Goal: Information Seeking & Learning: Learn about a topic

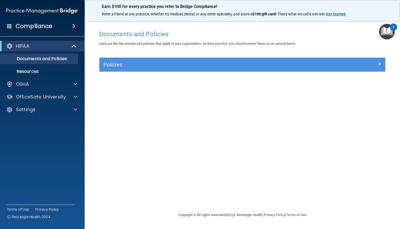
click at [72, 46] on span at bounding box center [74, 46] width 4 height 6
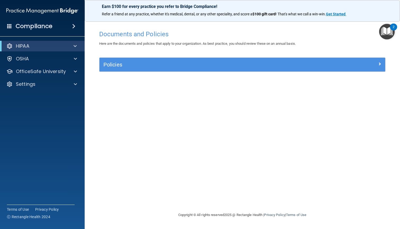
click at [72, 46] on div at bounding box center [74, 46] width 13 height 6
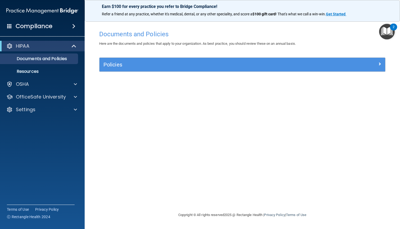
click at [74, 24] on span at bounding box center [73, 26] width 3 height 6
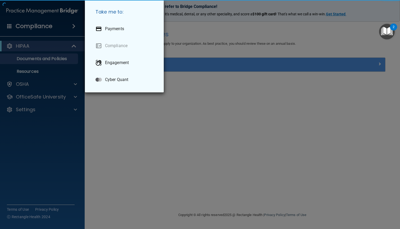
click at [67, 25] on div "Take me to: Payments Compliance Engagement Cyber Quant" at bounding box center [200, 114] width 400 height 229
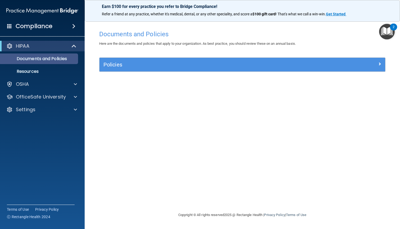
click at [62, 58] on p "Documents and Policies" at bounding box center [39, 58] width 72 height 5
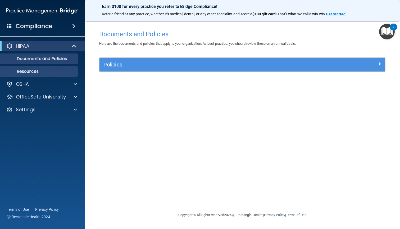
click at [52, 70] on p "Resources" at bounding box center [39, 71] width 72 height 5
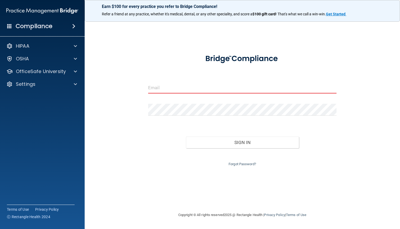
type input "[EMAIL_ADDRESS][DOMAIN_NAME]"
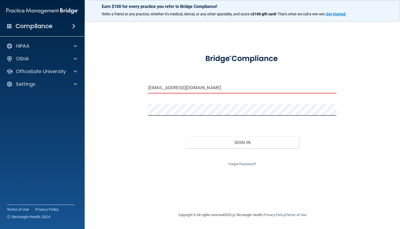
click at [242, 141] on button "Sign In" at bounding box center [242, 143] width 113 height 12
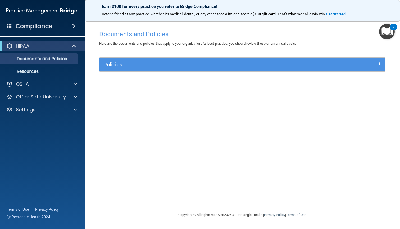
click at [188, 61] on div "Policies" at bounding box center [207, 64] width 214 height 8
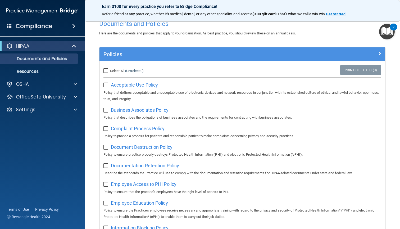
scroll to position [13, 0]
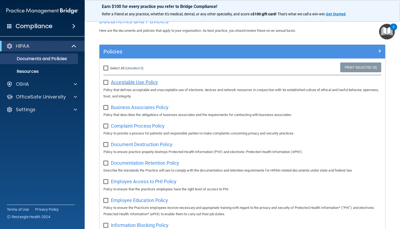
click at [125, 82] on span "Acceptable Use Policy" at bounding box center [134, 82] width 47 height 6
click at [106, 70] on input "Select All (Unselect 0) Unselect All" at bounding box center [106, 68] width 6 height 4
checkbox input "true"
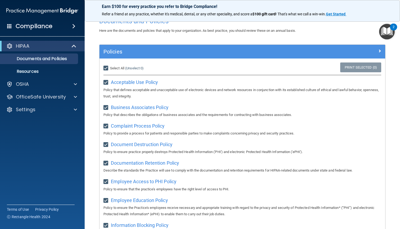
checkbox input "true"
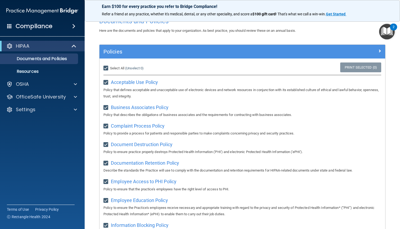
checkbox input "true"
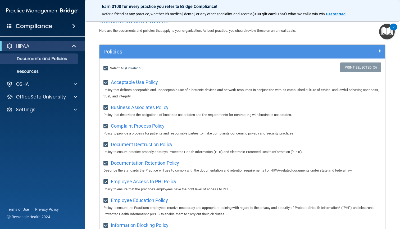
checkbox input "true"
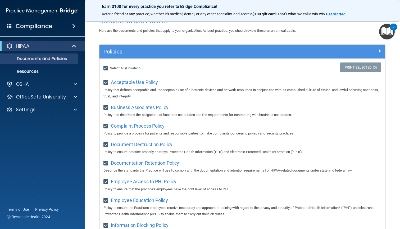
checkbox input "true"
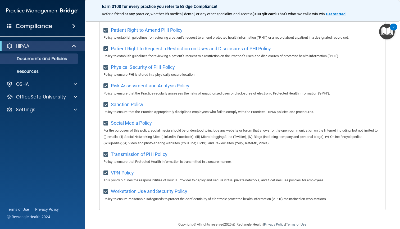
scroll to position [301, 0]
click at [60, 73] on p "Resources" at bounding box center [39, 71] width 72 height 5
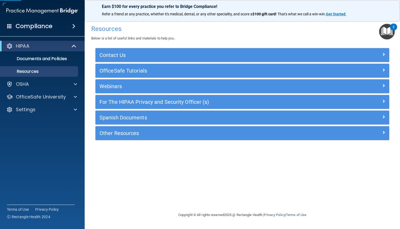
click at [139, 53] on h5 "Contact Us" at bounding box center [206, 55] width 212 height 6
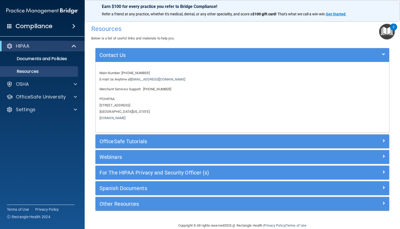
click at [114, 140] on h5 "OfficeSafe Tutorials" at bounding box center [206, 141] width 212 height 6
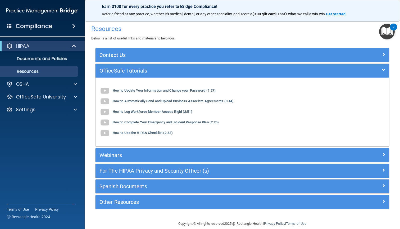
click at [111, 152] on h5 "Webinars" at bounding box center [206, 155] width 212 height 6
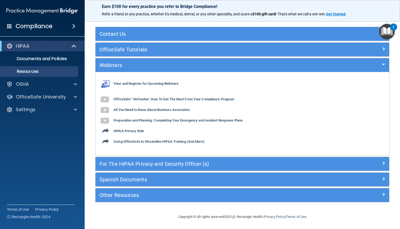
scroll to position [21, 0]
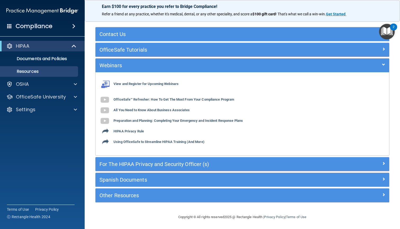
click at [112, 173] on div "Spanish Documents Downloads Notice of Privacy Practices - Spanish Download Ackn…" at bounding box center [242, 180] width 294 height 14
click at [125, 158] on div "For The HIPAA Privacy and Security Officer (s)" at bounding box center [243, 164] width 294 height 14
click at [126, 164] on h5 "For The HIPAA Privacy and Security Officer (s)" at bounding box center [206, 164] width 212 height 6
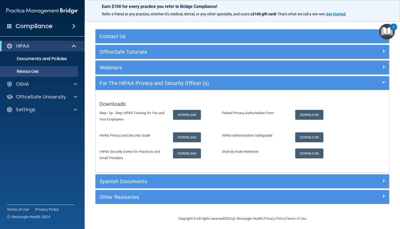
click at [122, 183] on div "Spanish Documents" at bounding box center [206, 181] width 220 height 8
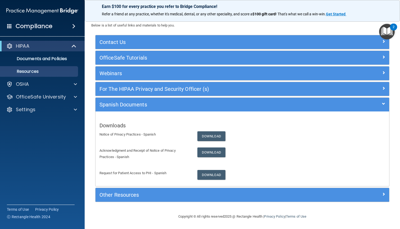
scroll to position [13, 0]
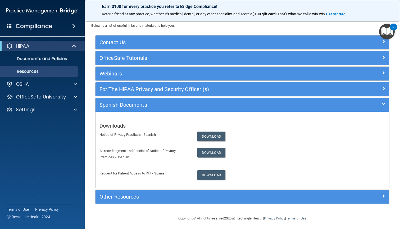
click at [120, 199] on div "Other Resources" at bounding box center [243, 197] width 294 height 14
click at [63, 57] on p "Documents and Policies" at bounding box center [39, 58] width 72 height 5
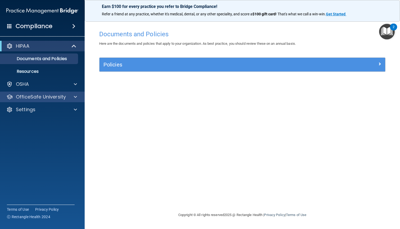
click at [75, 97] on span at bounding box center [75, 97] width 3 height 6
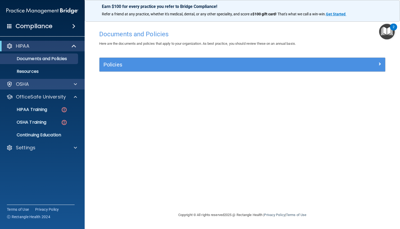
click at [76, 84] on span at bounding box center [75, 84] width 3 height 6
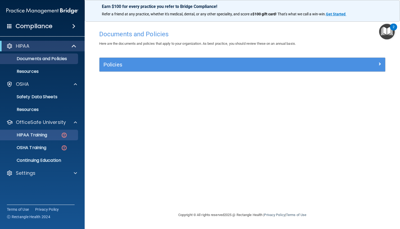
click at [51, 134] on div "HIPAA Training" at bounding box center [39, 134] width 72 height 5
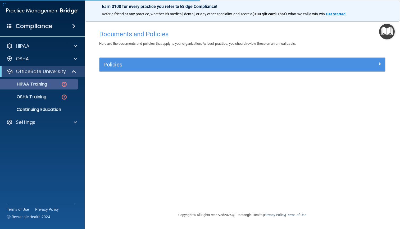
click at [58, 84] on div "HIPAA Training" at bounding box center [39, 84] width 72 height 5
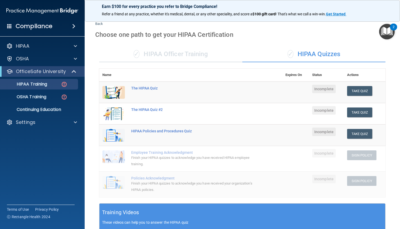
scroll to position [8, 0]
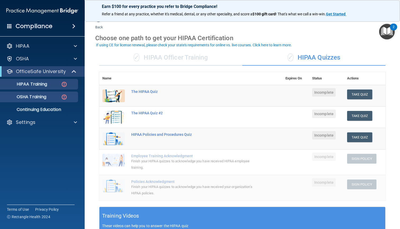
click at [51, 95] on div "OSHA Training" at bounding box center [39, 96] width 72 height 5
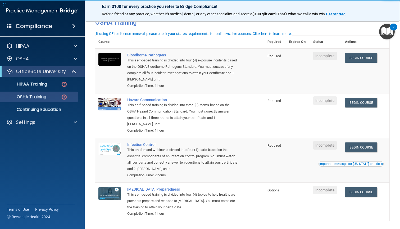
scroll to position [40, 0]
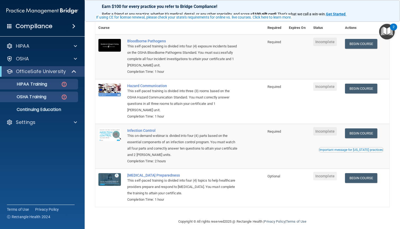
click at [58, 86] on div "HIPAA Training" at bounding box center [39, 84] width 72 height 5
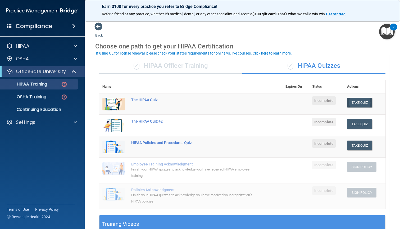
click at [355, 101] on button "Take Quiz" at bounding box center [359, 103] width 25 height 10
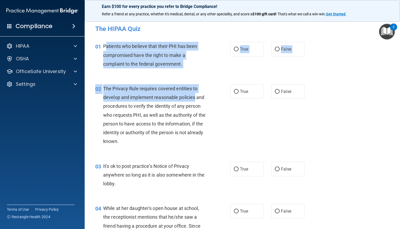
drag, startPoint x: 106, startPoint y: 42, endPoint x: 196, endPoint y: 93, distance: 104.0
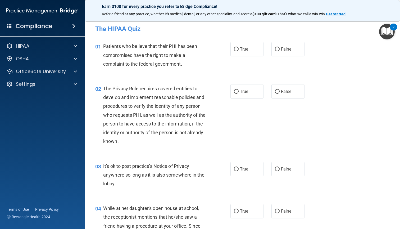
click at [182, 74] on div "01 Patients who believe that their PHI has been compromised have the right to m…" at bounding box center [242, 56] width 302 height 42
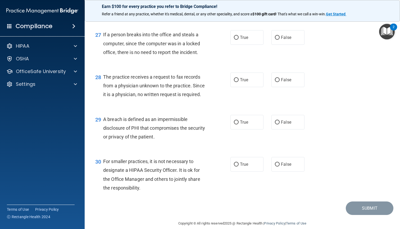
scroll to position [1225, 0]
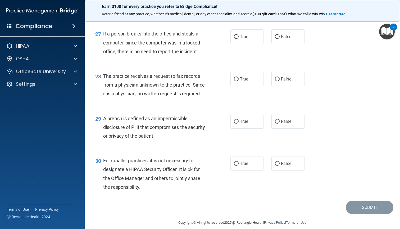
drag, startPoint x: 97, startPoint y: 25, endPoint x: 267, endPoint y: 229, distance: 265.7
click at [267, 229] on main "- The HIPAA Quiz This quiz doesn’t expire until . Are you sure you want to take…" at bounding box center [242, 123] width 315 height 212
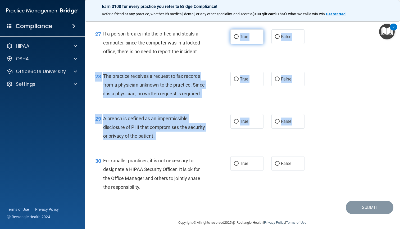
drag, startPoint x: 248, startPoint y: 181, endPoint x: 254, endPoint y: 25, distance: 155.4
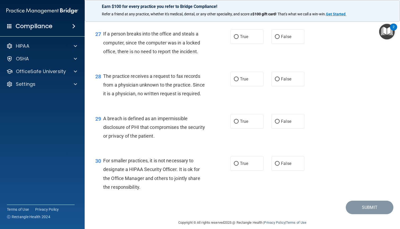
click at [233, 46] on div "27 If a person breaks into the office and steals a computer, since the computer…" at bounding box center [162, 43] width 151 height 29
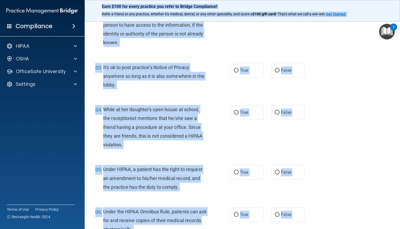
drag, startPoint x: 151, startPoint y: 189, endPoint x: 166, endPoint y: -31, distance: 221.0
click at [166, 0] on html "Compliance HIPAA Documents and Policies Report an Incident Business Associates …" at bounding box center [200, 114] width 400 height 229
click at [224, 75] on div "03 It's ok to post practice’s Notice of Privacy anywhere so long as it is also …" at bounding box center [162, 77] width 151 height 29
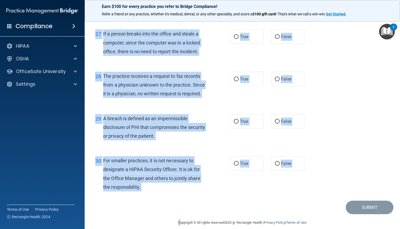
drag, startPoint x: 101, startPoint y: 30, endPoint x: 246, endPoint y: 204, distance: 226.2
copy main "lo IPSUM Dolo Sita cons adipi’e seddoe tempo . Inc utl etdo mag aliq en admi ve…"
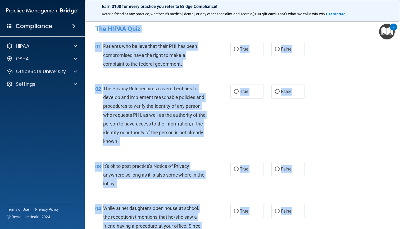
scroll to position [0, 0]
click at [232, 51] on label "True" at bounding box center [246, 49] width 33 height 15
click at [234, 51] on input "True" at bounding box center [236, 49] width 5 height 4
radio input "true"
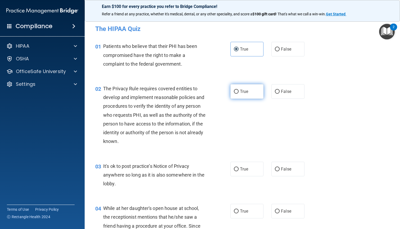
click at [235, 92] on input "True" at bounding box center [236, 92] width 5 height 4
radio input "true"
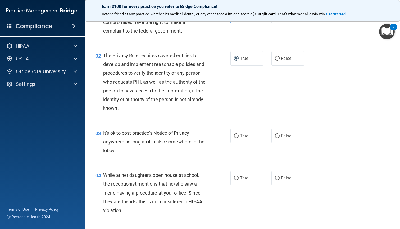
scroll to position [42, 0]
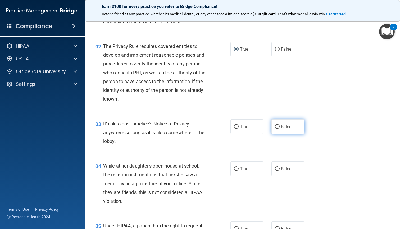
click at [276, 130] on label "False" at bounding box center [288, 126] width 33 height 15
click at [276, 129] on input "False" at bounding box center [277, 127] width 5 height 4
radio input "true"
click at [277, 167] on input "False" at bounding box center [277, 169] width 5 height 4
radio input "true"
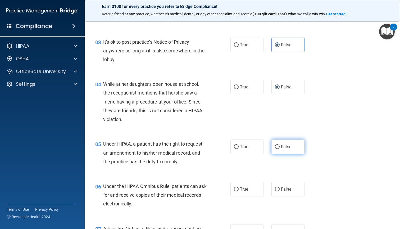
click at [278, 145] on input "False" at bounding box center [277, 147] width 5 height 4
radio input "true"
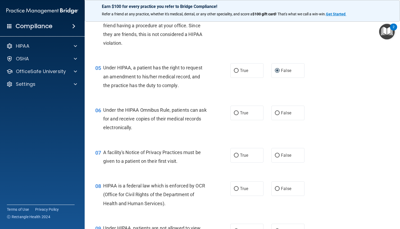
scroll to position [204, 0]
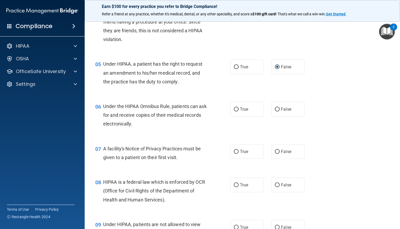
click at [254, 115] on div "06 Under the HIPAA Omnibus Rule, patients can ask for and receive copies of the…" at bounding box center [242, 116] width 302 height 42
click at [251, 112] on label "True" at bounding box center [246, 109] width 33 height 15
click at [239, 111] on input "True" at bounding box center [236, 109] width 5 height 4
radio input "true"
click at [250, 162] on div "07 A facility's Notice of Privacy Practices must be given to a patient on their…" at bounding box center [242, 154] width 302 height 33
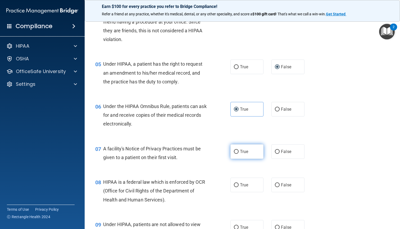
click at [250, 151] on label "True" at bounding box center [246, 151] width 33 height 15
click at [239, 151] on input "True" at bounding box center [236, 152] width 5 height 4
radio input "true"
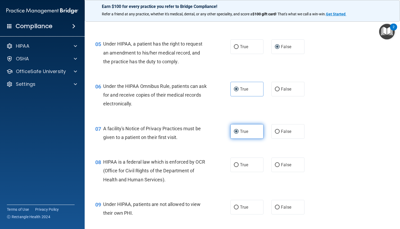
scroll to position [231, 0]
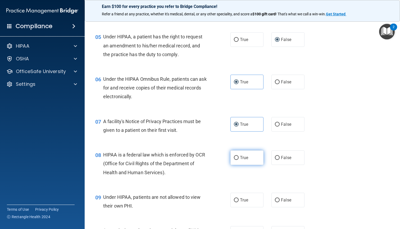
click at [250, 150] on label "True" at bounding box center [246, 157] width 33 height 15
click at [239, 156] on input "True" at bounding box center [236, 158] width 5 height 4
radio input "true"
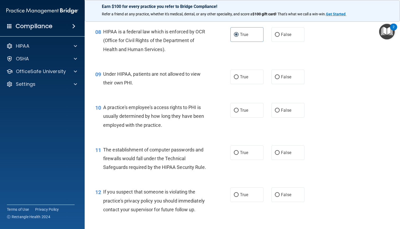
scroll to position [351, 0]
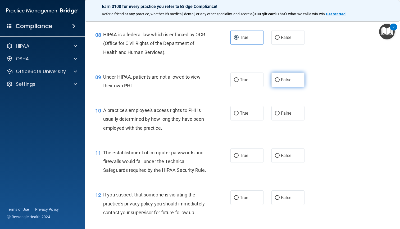
click at [274, 80] on label "False" at bounding box center [288, 80] width 33 height 15
click at [275, 80] on input "False" at bounding box center [277, 80] width 5 height 4
radio input "true"
click at [278, 116] on label "False" at bounding box center [288, 113] width 33 height 15
click at [278, 115] on input "False" at bounding box center [277, 113] width 5 height 4
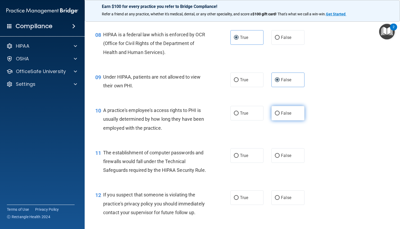
radio input "true"
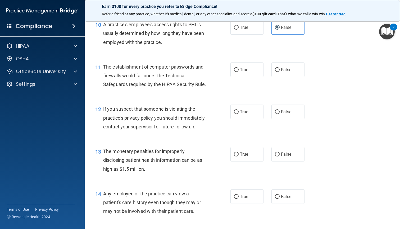
scroll to position [445, 0]
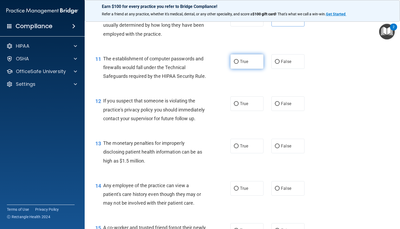
click at [255, 62] on label "True" at bounding box center [246, 61] width 33 height 15
click at [239, 62] on input "True" at bounding box center [236, 62] width 5 height 4
radio input "true"
click at [254, 103] on label "True" at bounding box center [246, 103] width 33 height 15
click at [239, 103] on input "True" at bounding box center [236, 104] width 5 height 4
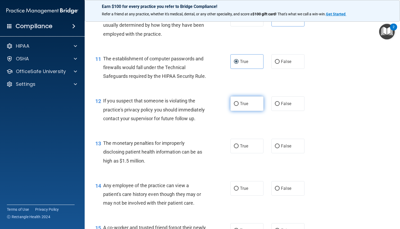
radio input "true"
click at [251, 139] on label "True" at bounding box center [246, 146] width 33 height 15
click at [239, 144] on input "True" at bounding box center [236, 146] width 5 height 4
radio input "true"
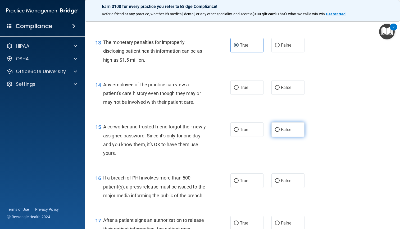
scroll to position [565, 0]
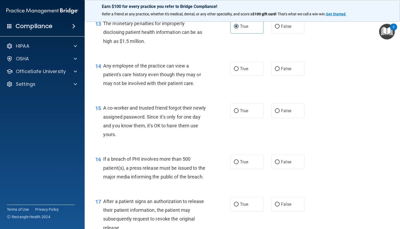
click at [287, 74] on div "14 Any employee of the practice can view a patient's care history even though t…" at bounding box center [242, 76] width 302 height 42
click at [287, 67] on span "False" at bounding box center [286, 68] width 10 height 5
click at [280, 67] on input "False" at bounding box center [277, 69] width 5 height 4
radio input "true"
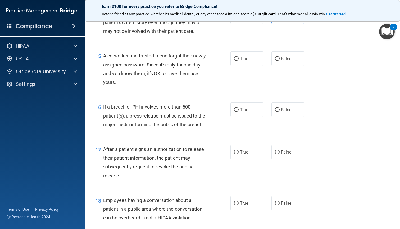
scroll to position [610, 0]
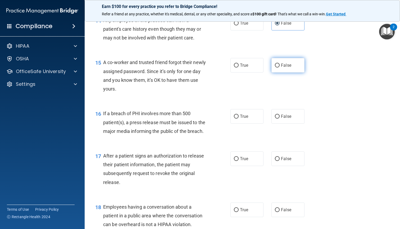
click at [288, 67] on label "False" at bounding box center [288, 65] width 33 height 15
click at [280, 67] on input "False" at bounding box center [277, 66] width 5 height 4
radio input "true"
click at [238, 115] on input "True" at bounding box center [236, 117] width 5 height 4
radio input "true"
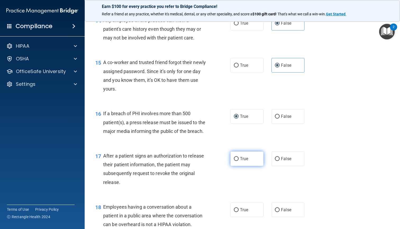
click at [238, 154] on label "True" at bounding box center [246, 158] width 33 height 15
click at [238, 157] on input "True" at bounding box center [236, 159] width 5 height 4
radio input "true"
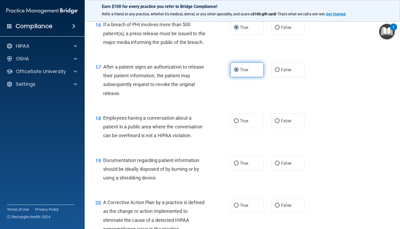
scroll to position [708, 0]
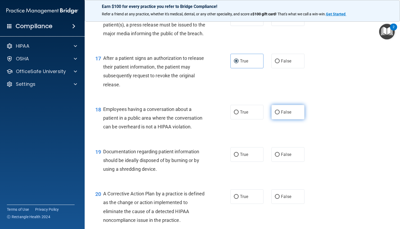
click at [282, 105] on label "False" at bounding box center [288, 112] width 33 height 15
click at [280, 110] on input "False" at bounding box center [277, 112] width 5 height 4
radio input "true"
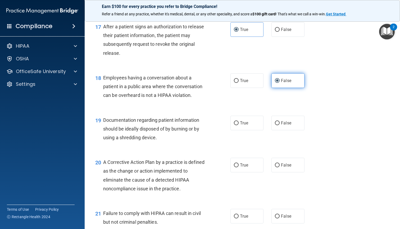
scroll to position [749, 0]
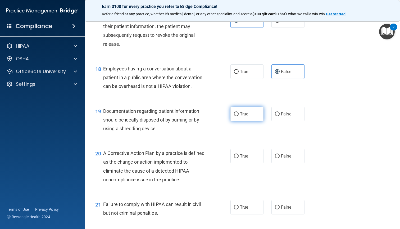
click at [241, 114] on label "True" at bounding box center [246, 114] width 33 height 15
click at [239, 114] on input "True" at bounding box center [236, 114] width 5 height 4
radio input "true"
click at [241, 153] on span "True" at bounding box center [244, 155] width 8 height 5
click at [239, 154] on input "True" at bounding box center [236, 156] width 5 height 4
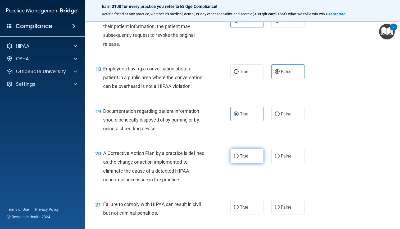
radio input "true"
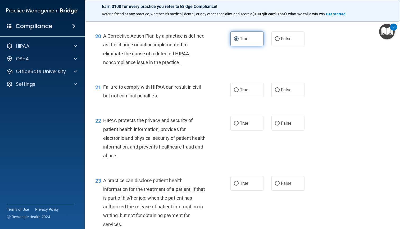
scroll to position [880, 0]
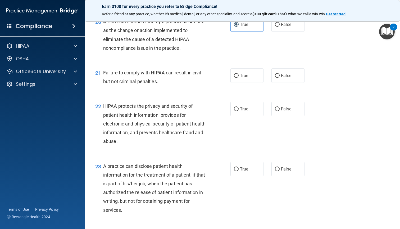
click at [277, 80] on div "21 Failure to comply with HIPAA can result in civil but not criminal penalties.…" at bounding box center [242, 78] width 302 height 33
click at [279, 74] on input "False" at bounding box center [277, 76] width 5 height 4
radio input "true"
click at [249, 103] on label "True" at bounding box center [246, 109] width 33 height 15
click at [239, 107] on input "True" at bounding box center [236, 109] width 5 height 4
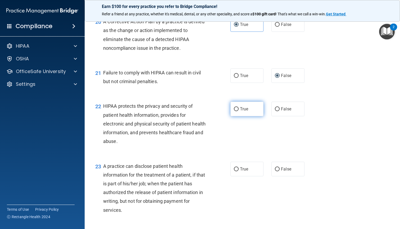
radio input "true"
click at [278, 167] on input "False" at bounding box center [277, 169] width 5 height 4
radio input "true"
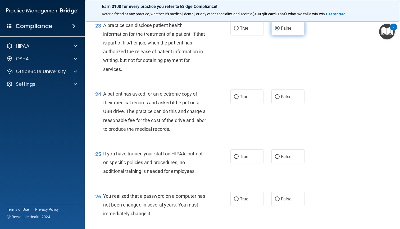
scroll to position [1047, 0]
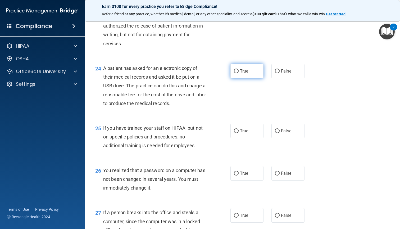
click at [251, 68] on label "True" at bounding box center [246, 71] width 33 height 15
click at [239, 69] on input "True" at bounding box center [236, 71] width 5 height 4
radio input "true"
click at [340, 1] on div "Earn $100 for every practice you refer to Bridge Compliance! Refer a friend at …" at bounding box center [242, 11] width 315 height 22
click at [281, 124] on label "False" at bounding box center [288, 131] width 33 height 15
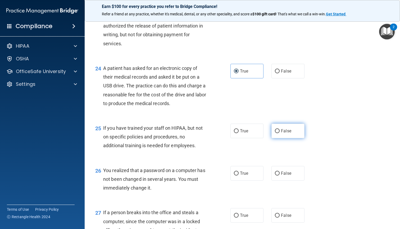
click at [280, 129] on input "False" at bounding box center [277, 131] width 5 height 4
radio input "true"
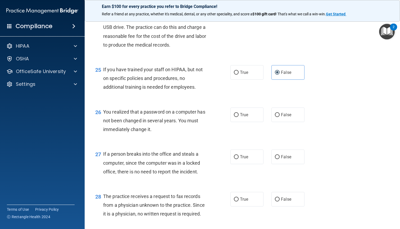
scroll to position [1130, 0]
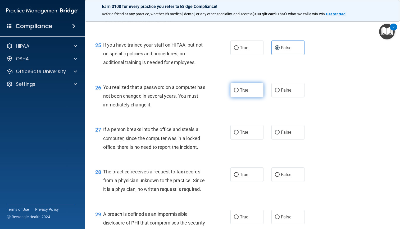
click at [253, 83] on label "True" at bounding box center [246, 90] width 33 height 15
click at [239, 88] on input "True" at bounding box center [236, 90] width 5 height 4
radio input "true"
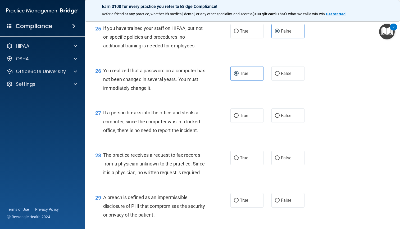
scroll to position [1148, 0]
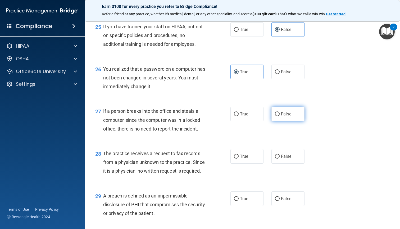
click at [279, 107] on label "False" at bounding box center [288, 114] width 33 height 15
click at [279, 112] on input "False" at bounding box center [277, 114] width 5 height 4
radio input "true"
click at [281, 156] on label "False" at bounding box center [288, 156] width 33 height 15
click at [280, 156] on input "False" at bounding box center [277, 157] width 5 height 4
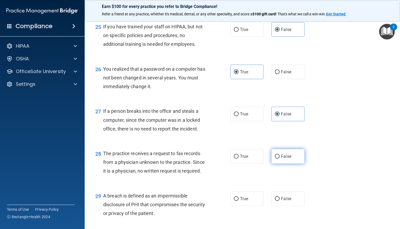
radio input "true"
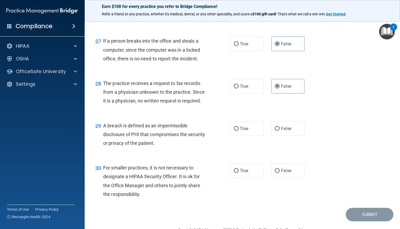
scroll to position [1222, 0]
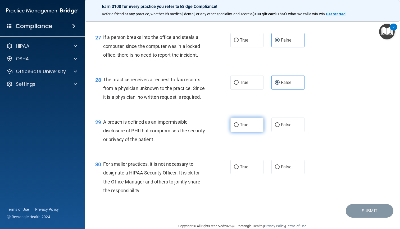
click at [250, 117] on label "True" at bounding box center [246, 124] width 33 height 15
click at [239, 123] on input "True" at bounding box center [236, 125] width 5 height 4
radio input "true"
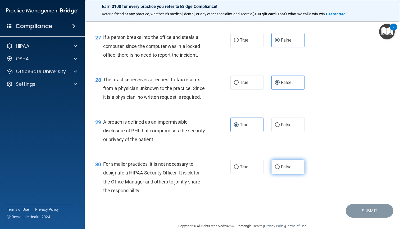
click at [283, 164] on span "False" at bounding box center [286, 166] width 10 height 5
click at [280, 165] on input "False" at bounding box center [277, 167] width 5 height 4
radio input "true"
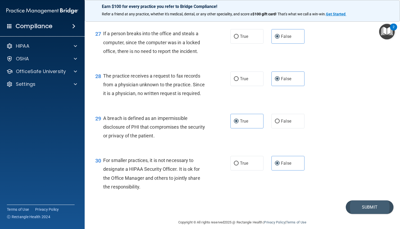
scroll to position [1225, 0]
click at [356, 202] on button "Submit" at bounding box center [370, 207] width 48 height 13
click at [360, 201] on button "Submit" at bounding box center [370, 207] width 48 height 13
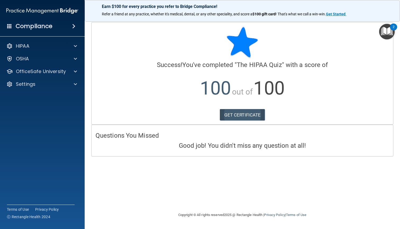
click at [256, 113] on link "GET CERTIFICATE" at bounding box center [242, 115] width 45 height 12
click at [57, 72] on p "OfficeSafe University" at bounding box center [41, 71] width 50 height 6
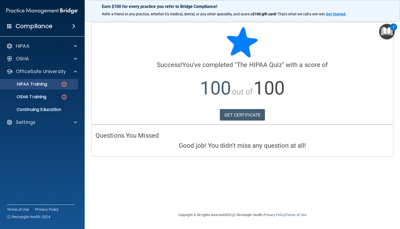
click at [60, 87] on link "HIPAA Training" at bounding box center [36, 84] width 83 height 11
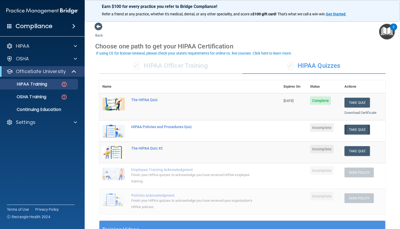
click at [360, 126] on button "Take Quiz" at bounding box center [357, 130] width 25 height 10
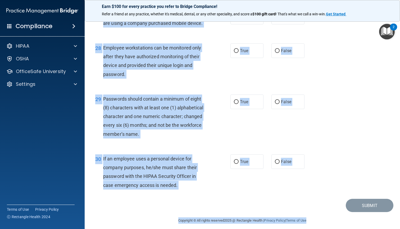
scroll to position [1339, 0]
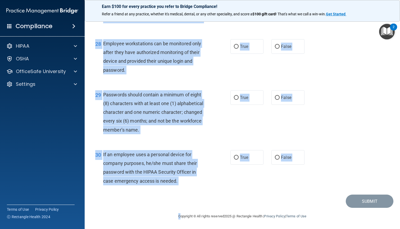
drag, startPoint x: 95, startPoint y: 25, endPoint x: 320, endPoint y: 200, distance: 285.4
copy main "LOREM Ipsumdol sit Ametconsec Adip Elit sedd eiusm’t incidi utlab . Etd mag ali…"
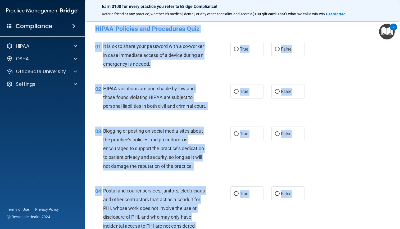
scroll to position [0, 0]
click at [268, 45] on div "True False" at bounding box center [270, 49] width 80 height 15
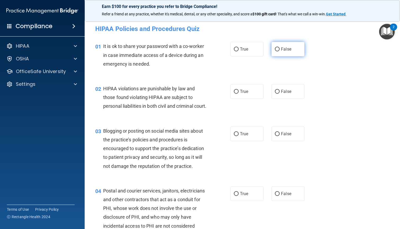
click at [287, 54] on label "False" at bounding box center [288, 49] width 33 height 15
click at [280, 51] on input "False" at bounding box center [277, 49] width 5 height 4
radio input "true"
click at [248, 93] on span "True" at bounding box center [244, 91] width 8 height 5
click at [239, 93] on input "True" at bounding box center [236, 92] width 5 height 4
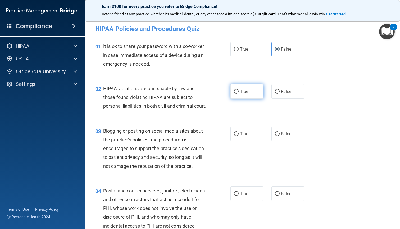
radio input "true"
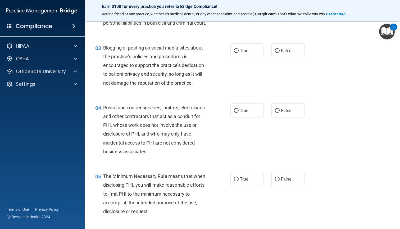
scroll to position [87, 0]
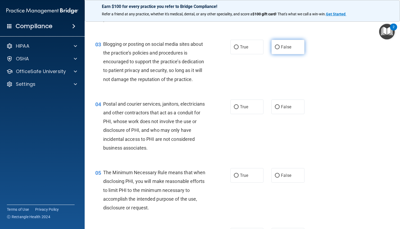
click at [284, 54] on label "False" at bounding box center [288, 47] width 33 height 15
click at [280, 49] on input "False" at bounding box center [277, 47] width 5 height 4
radio input "true"
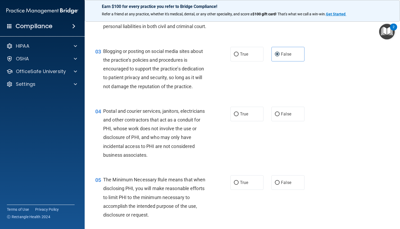
scroll to position [101, 0]
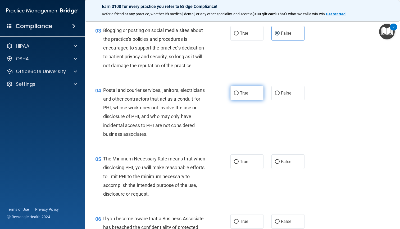
click at [235, 97] on label "True" at bounding box center [246, 93] width 33 height 15
click at [235, 95] on input "True" at bounding box center [236, 93] width 5 height 4
radio input "true"
click at [244, 164] on span "True" at bounding box center [244, 161] width 8 height 5
click at [239, 164] on input "True" at bounding box center [236, 162] width 5 height 4
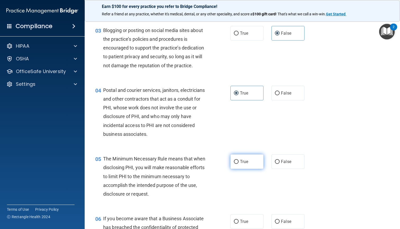
radio input "true"
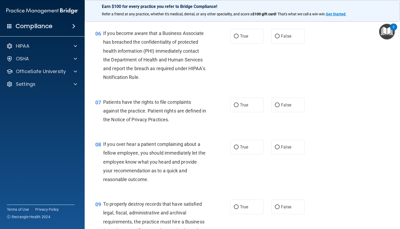
scroll to position [300, 0]
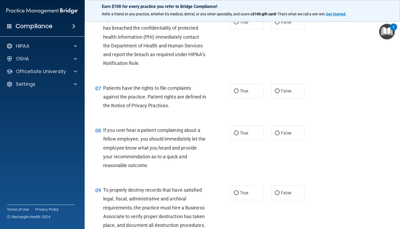
click at [281, 38] on div "06 If you become aware that a Business Associate has breached the confidentiali…" at bounding box center [242, 42] width 302 height 69
click at [281, 29] on label "False" at bounding box center [288, 22] width 33 height 15
click at [280, 24] on input "False" at bounding box center [277, 22] width 5 height 4
radio input "true"
click at [244, 98] on label "True" at bounding box center [246, 91] width 33 height 15
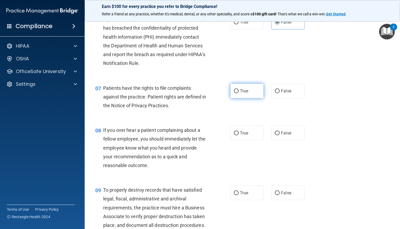
click at [239, 93] on input "True" at bounding box center [236, 91] width 5 height 4
radio input "true"
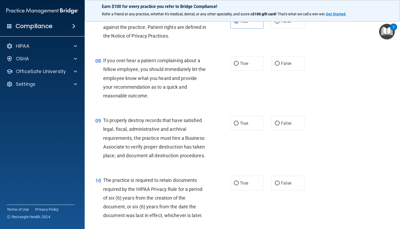
scroll to position [373, 0]
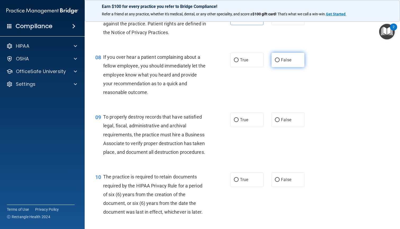
click at [281, 64] on label "False" at bounding box center [288, 60] width 33 height 15
click at [280, 62] on input "False" at bounding box center [277, 60] width 5 height 4
radio input "true"
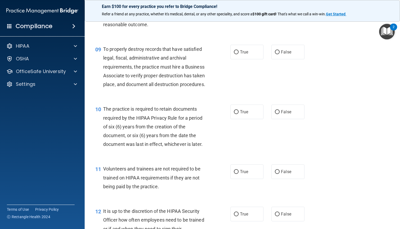
scroll to position [444, 0]
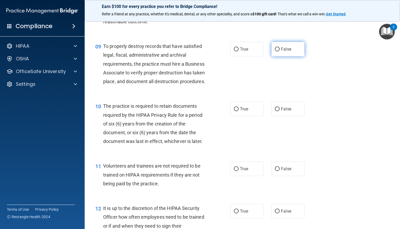
click at [282, 56] on label "False" at bounding box center [288, 49] width 33 height 15
click at [280, 51] on input "False" at bounding box center [277, 49] width 5 height 4
radio input "true"
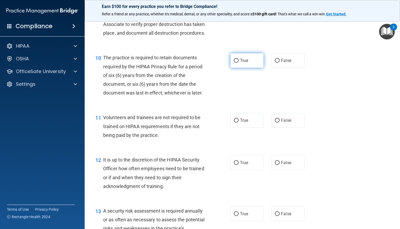
click at [247, 63] on span "True" at bounding box center [244, 60] width 8 height 5
click at [239, 63] on input "True" at bounding box center [236, 61] width 5 height 4
radio input "true"
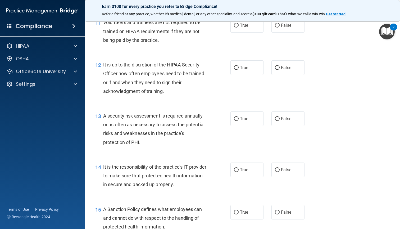
scroll to position [587, 0]
drag, startPoint x: 94, startPoint y: 27, endPoint x: 167, endPoint y: 57, distance: 79.4
click at [168, 53] on div "11 Volunteers and trainees are not required to be trained on HIPAA requirements…" at bounding box center [242, 32] width 302 height 42
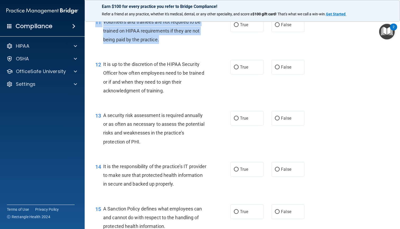
drag, startPoint x: 161, startPoint y: 50, endPoint x: 94, endPoint y: 28, distance: 70.0
click at [94, 28] on div "11 Volunteers and trainees are not required to be trained on HIPAA requirements…" at bounding box center [162, 31] width 151 height 29
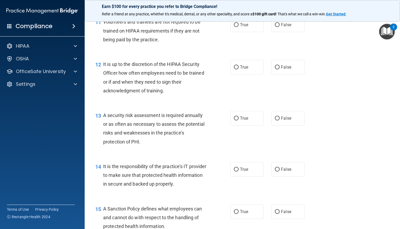
click at [96, 41] on div "11 Volunteers and trainees are not required to be trained on HIPAA requirements…" at bounding box center [162, 31] width 151 height 29
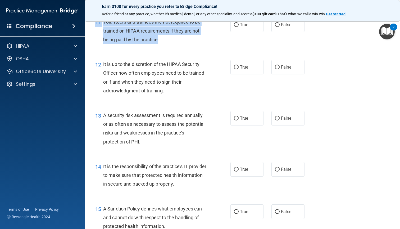
drag, startPoint x: 96, startPoint y: 21, endPoint x: 159, endPoint y: 47, distance: 67.9
click at [159, 47] on div "Earn $100 for every practice you refer to Bridge Compliance! Refer a friend at …" at bounding box center [242, 114] width 315 height 229
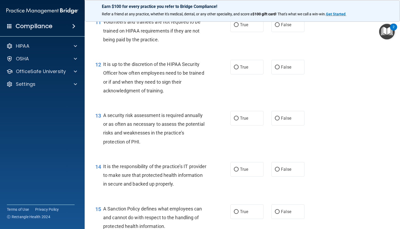
click at [159, 42] on span "Volunteers and trainees are not required to be trained on HIPAA requirements if…" at bounding box center [151, 30] width 97 height 23
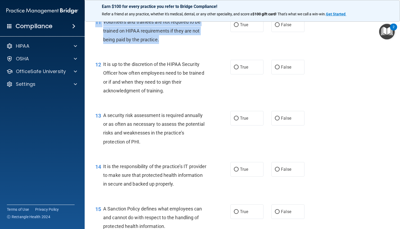
drag, startPoint x: 159, startPoint y: 47, endPoint x: 95, endPoint y: 29, distance: 65.8
click at [95, 29] on div "11 Volunteers and trainees are not required to be trained on HIPAA requirements…" at bounding box center [162, 31] width 151 height 29
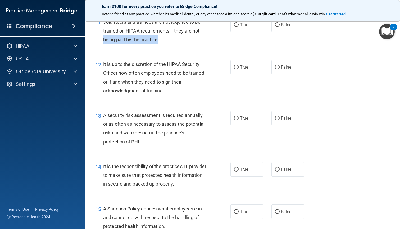
click at [100, 42] on div "11 Volunteers and trainees are not required to be trained on HIPAA requirements…" at bounding box center [162, 31] width 151 height 29
click at [99, 42] on div "11 Volunteers and trainees are not required to be trained on HIPAA requirements…" at bounding box center [162, 31] width 151 height 29
click at [138, 47] on div "11 Volunteers and trainees are not required to be trained on HIPAA requirements…" at bounding box center [162, 31] width 151 height 29
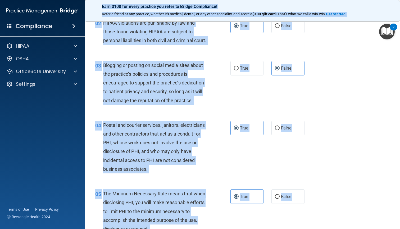
scroll to position [0, 0]
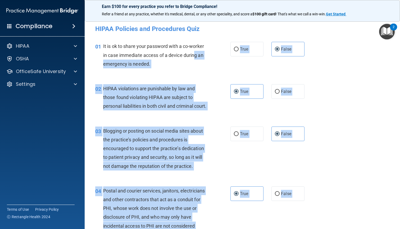
drag, startPoint x: 190, startPoint y: 197, endPoint x: 195, endPoint y: 55, distance: 142.7
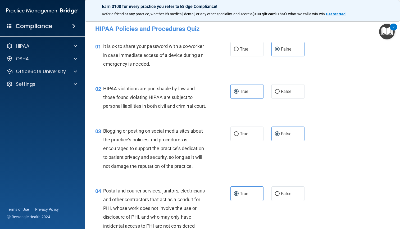
click at [198, 46] on span "It is ok to share your password with a co-worker in case immediate access of a …" at bounding box center [153, 54] width 101 height 23
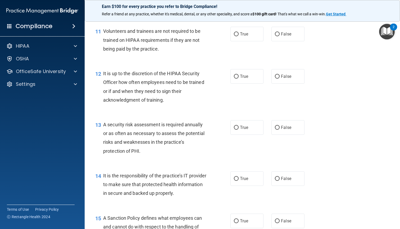
scroll to position [580, 0]
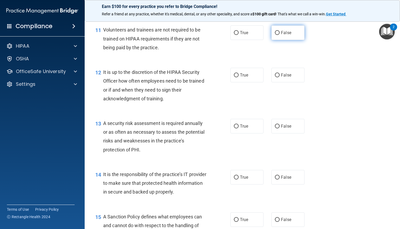
click at [275, 34] on label "False" at bounding box center [288, 32] width 33 height 15
click at [275, 34] on input "False" at bounding box center [277, 33] width 5 height 4
radio input "true"
click at [242, 74] on label "True" at bounding box center [246, 75] width 33 height 15
click at [239, 74] on input "True" at bounding box center [236, 75] width 5 height 4
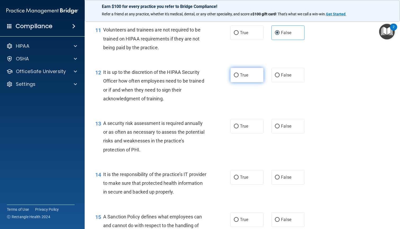
radio input "true"
click at [236, 128] on input "True" at bounding box center [236, 126] width 5 height 4
radio input "true"
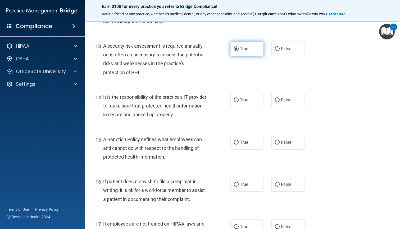
scroll to position [673, 0]
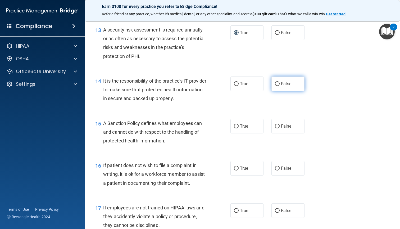
click at [281, 86] on span "False" at bounding box center [286, 83] width 10 height 5
click at [280, 86] on input "False" at bounding box center [277, 84] width 5 height 4
radio input "true"
click at [245, 124] on label "True" at bounding box center [246, 126] width 33 height 15
click at [239, 124] on input "True" at bounding box center [236, 126] width 5 height 4
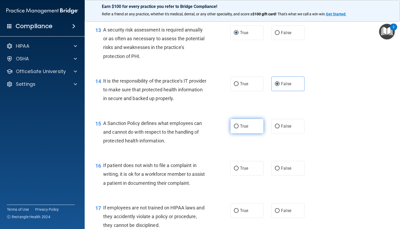
radio input "true"
click at [243, 129] on span "True" at bounding box center [244, 126] width 8 height 5
click at [239, 128] on input "True" at bounding box center [236, 126] width 5 height 4
click at [237, 167] on label "True" at bounding box center [246, 168] width 33 height 15
click at [237, 167] on input "True" at bounding box center [236, 168] width 5 height 4
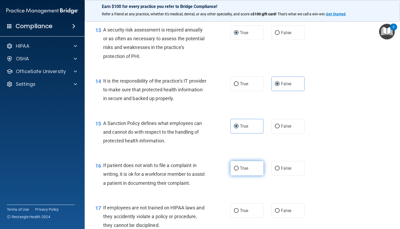
radio input "true"
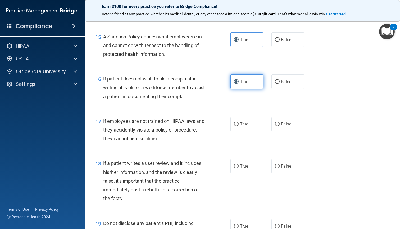
scroll to position [781, 0]
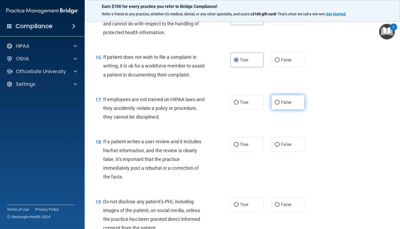
click at [282, 105] on span "False" at bounding box center [286, 102] width 10 height 5
click at [280, 105] on input "False" at bounding box center [277, 103] width 5 height 4
radio input "true"
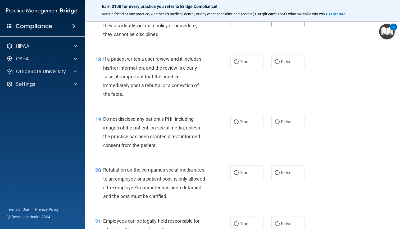
scroll to position [855, 0]
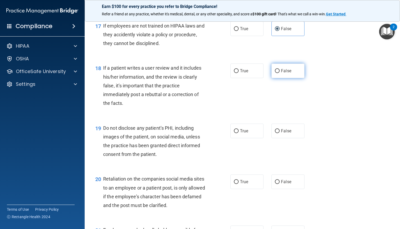
click at [283, 71] on label "False" at bounding box center [288, 71] width 33 height 15
click at [280, 71] on input "False" at bounding box center [277, 71] width 5 height 4
radio input "true"
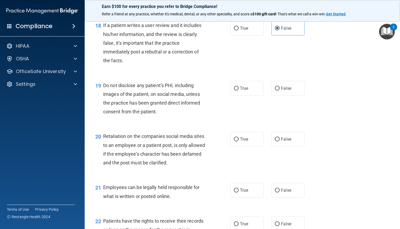
click at [250, 83] on div "19 Do not disclose any patient’s PHI, including images of the patient, on socia…" at bounding box center [242, 99] width 302 height 51
click at [250, 92] on label "True" at bounding box center [246, 88] width 33 height 15
click at [239, 91] on input "True" at bounding box center [236, 89] width 5 height 4
radio input "true"
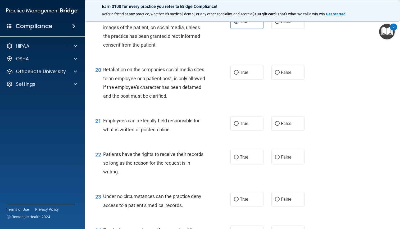
scroll to position [958, 0]
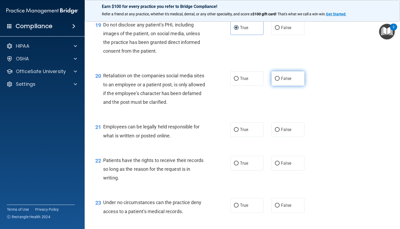
click at [291, 81] on span "False" at bounding box center [286, 78] width 10 height 5
click at [280, 81] on input "False" at bounding box center [277, 79] width 5 height 4
radio input "true"
click at [250, 134] on label "True" at bounding box center [246, 129] width 33 height 15
click at [239, 132] on input "True" at bounding box center [236, 130] width 5 height 4
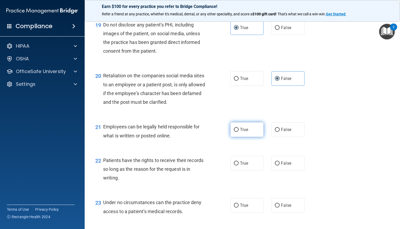
radio input "true"
click at [248, 166] on span "True" at bounding box center [244, 163] width 8 height 5
click at [239, 165] on input "True" at bounding box center [236, 163] width 5 height 4
radio input "true"
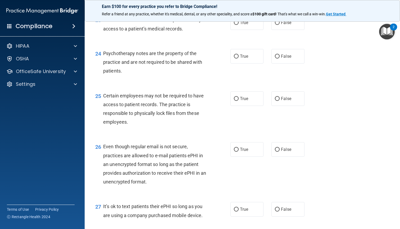
scroll to position [1136, 0]
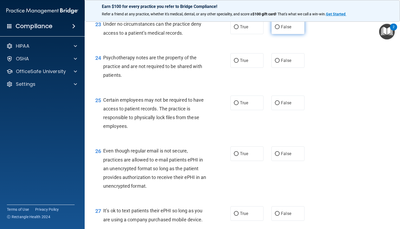
click at [290, 29] on span "False" at bounding box center [286, 26] width 10 height 5
click at [280, 29] on input "False" at bounding box center [277, 27] width 5 height 4
radio input "true"
click at [238, 66] on label "True" at bounding box center [246, 60] width 33 height 15
click at [238, 63] on input "True" at bounding box center [236, 61] width 5 height 4
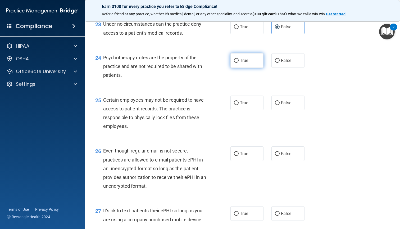
radio input "true"
click at [236, 104] on input "True" at bounding box center [236, 103] width 5 height 4
radio input "true"
click at [239, 155] on label "True" at bounding box center [246, 153] width 33 height 15
click at [239, 155] on input "True" at bounding box center [236, 154] width 5 height 4
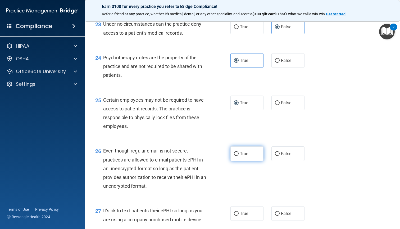
radio input "true"
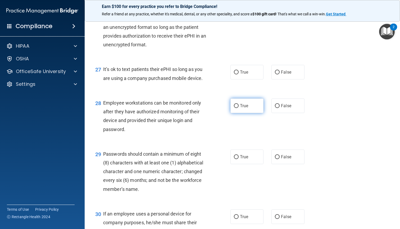
scroll to position [1281, 0]
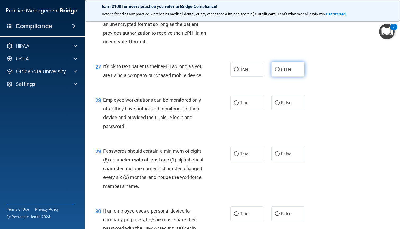
click at [281, 76] on label "False" at bounding box center [288, 69] width 33 height 15
click at [280, 71] on input "False" at bounding box center [277, 69] width 5 height 4
radio input "true"
click at [281, 105] on span "False" at bounding box center [286, 102] width 10 height 5
click at [280, 105] on input "False" at bounding box center [277, 103] width 5 height 4
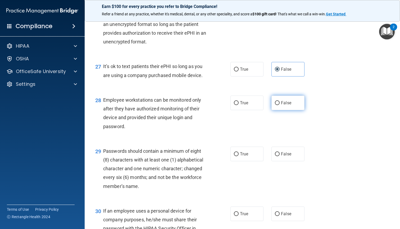
radio input "true"
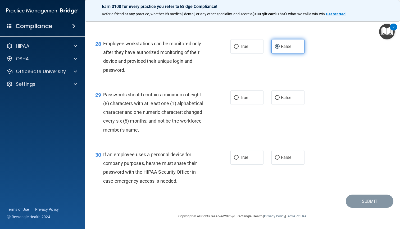
scroll to position [1339, 0]
click at [252, 98] on label "True" at bounding box center [246, 97] width 33 height 15
click at [239, 98] on input "True" at bounding box center [236, 98] width 5 height 4
radio input "true"
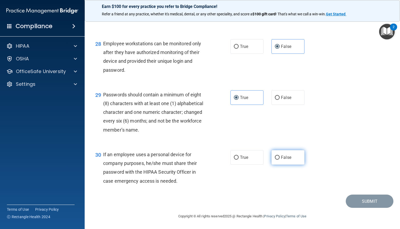
click at [288, 165] on label "False" at bounding box center [288, 157] width 33 height 15
click at [280, 160] on input "False" at bounding box center [277, 158] width 5 height 4
radio input "true"
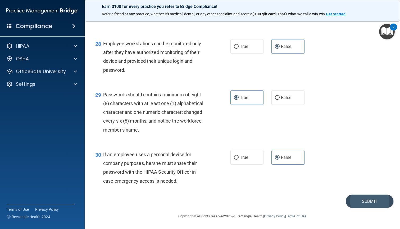
click at [373, 203] on button "Submit" at bounding box center [370, 201] width 48 height 13
click at [355, 201] on button "Submit" at bounding box center [370, 201] width 48 height 13
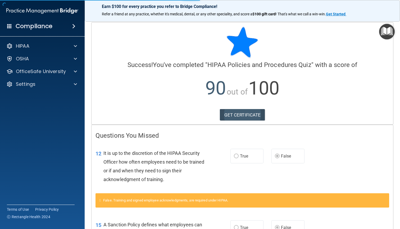
click at [241, 114] on link "GET CERTIFICATE" at bounding box center [242, 115] width 45 height 12
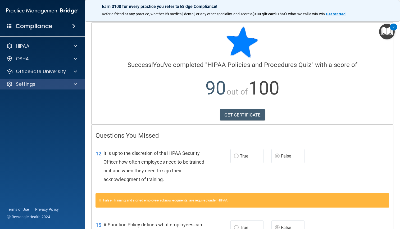
click at [64, 79] on div "Settings" at bounding box center [42, 84] width 85 height 11
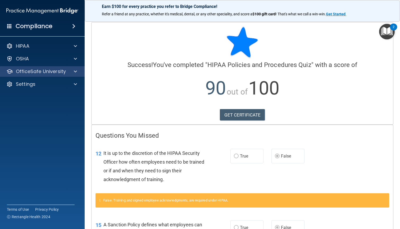
click at [64, 72] on p "OfficeSafe University" at bounding box center [41, 71] width 50 height 6
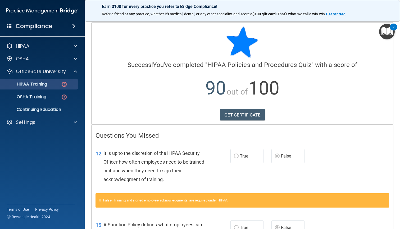
click at [66, 85] on img at bounding box center [64, 84] width 7 height 7
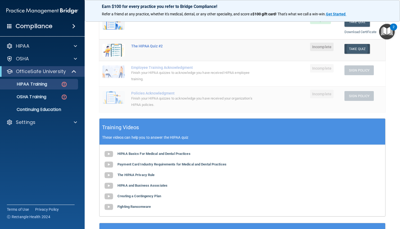
scroll to position [94, 0]
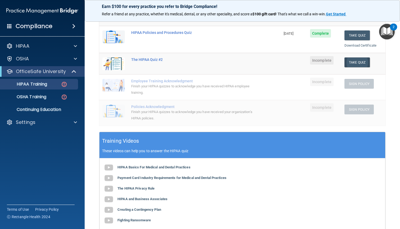
click at [358, 59] on button "Take Quiz" at bounding box center [357, 62] width 25 height 10
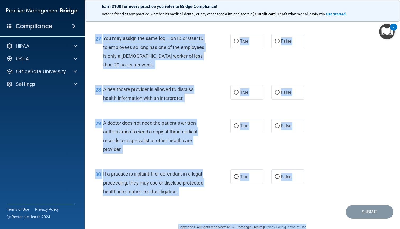
scroll to position [1234, 0]
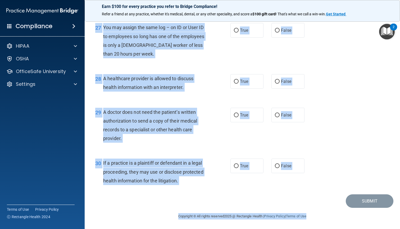
drag, startPoint x: 96, startPoint y: 27, endPoint x: 328, endPoint y: 219, distance: 300.7
click at [328, 219] on main "- The HIPAA Quiz #2 This quiz doesn’t expire until . Are you sure you want to t…" at bounding box center [242, 123] width 315 height 212
copy main "Lor IPSUM Dolo #3 Sita cons adipi’e seddoe tempo . Inc utl etdo mag aliq en adm…"
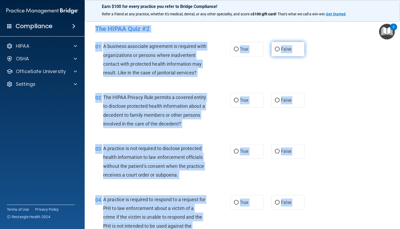
scroll to position [0, 0]
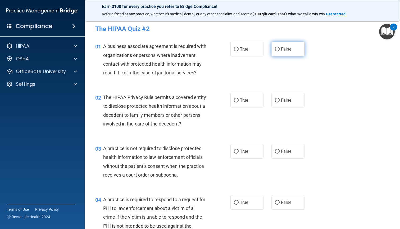
click at [281, 46] on label "False" at bounding box center [288, 49] width 33 height 15
click at [280, 47] on input "False" at bounding box center [277, 49] width 5 height 4
radio input "true"
click at [247, 96] on label "True" at bounding box center [246, 100] width 33 height 15
click at [239, 98] on input "True" at bounding box center [236, 100] width 5 height 4
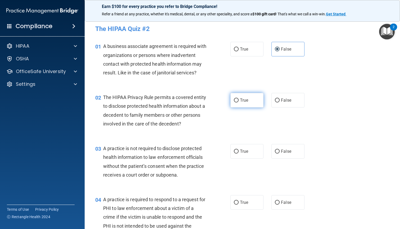
radio input "true"
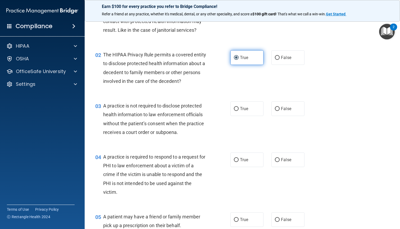
scroll to position [91, 0]
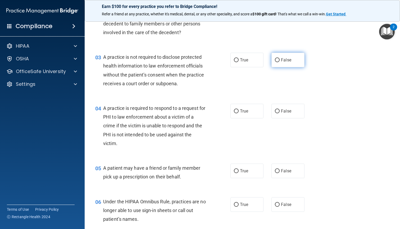
click at [288, 58] on span "False" at bounding box center [286, 59] width 10 height 5
click at [280, 58] on input "False" at bounding box center [277, 60] width 5 height 4
radio input "true"
click at [246, 113] on label "True" at bounding box center [246, 111] width 33 height 15
click at [239, 113] on input "True" at bounding box center [236, 111] width 5 height 4
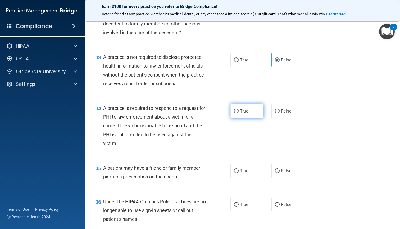
radio input "true"
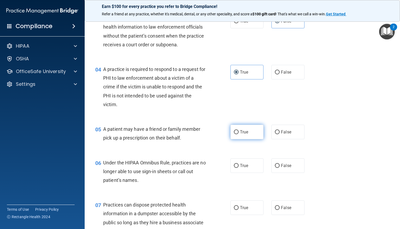
click at [245, 125] on label "True" at bounding box center [246, 132] width 33 height 15
click at [239, 130] on input "True" at bounding box center [236, 132] width 5 height 4
radio input "true"
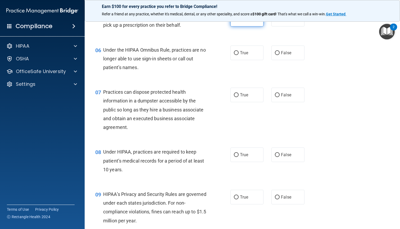
scroll to position [250, 0]
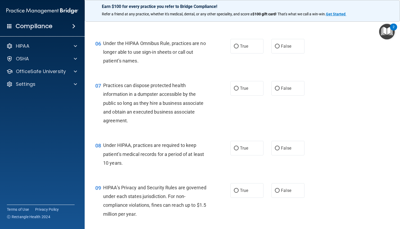
click at [288, 55] on div "06 Under the HIPAA Omnibus Rule, practices are no longer able to use sign-in sh…" at bounding box center [242, 53] width 302 height 42
click at [288, 51] on label "False" at bounding box center [288, 46] width 33 height 15
click at [280, 48] on input "False" at bounding box center [277, 46] width 5 height 4
radio input "true"
click at [288, 86] on span "False" at bounding box center [286, 88] width 10 height 5
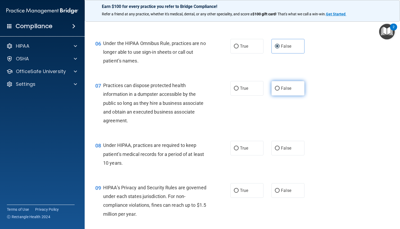
click at [280, 87] on input "False" at bounding box center [277, 89] width 5 height 4
radio input "true"
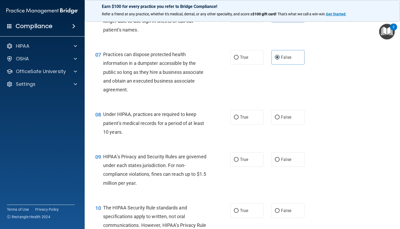
scroll to position [288, 0]
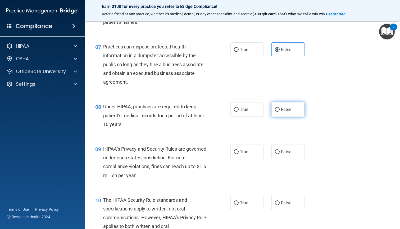
click at [280, 110] on input "False" at bounding box center [277, 110] width 5 height 4
radio input "true"
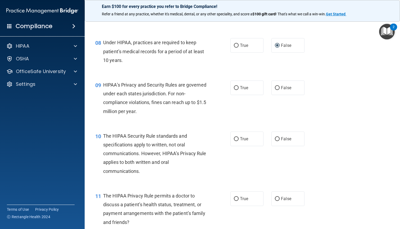
scroll to position [366, 0]
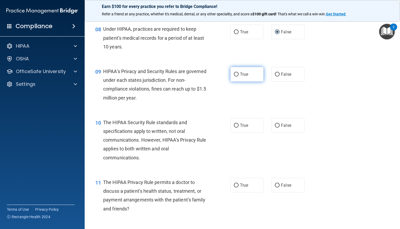
click at [242, 76] on label "True" at bounding box center [246, 74] width 33 height 15
click at [239, 76] on input "True" at bounding box center [236, 75] width 5 height 4
radio input "true"
click at [277, 118] on label "False" at bounding box center [288, 125] width 33 height 15
click at [277, 124] on input "False" at bounding box center [277, 126] width 5 height 4
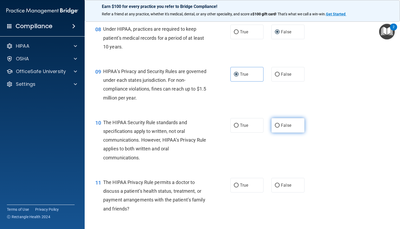
radio input "true"
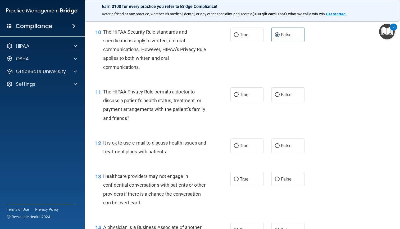
scroll to position [454, 0]
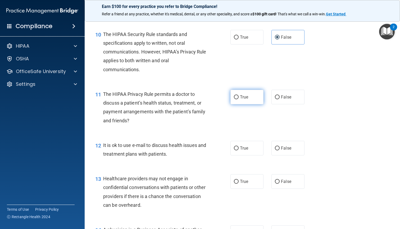
click at [238, 95] on input "True" at bounding box center [236, 97] width 5 height 4
radio input "true"
click at [239, 156] on div "12 It is ok to use e-mail to discuss health issues and treatment plans with pat…" at bounding box center [242, 150] width 302 height 33
click at [239, 148] on label "True" at bounding box center [246, 148] width 33 height 15
click at [239, 148] on input "True" at bounding box center [236, 148] width 5 height 4
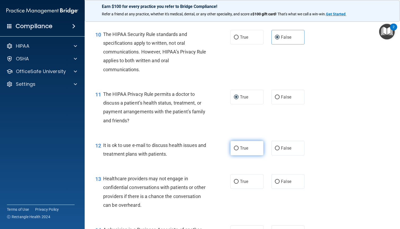
radio input "true"
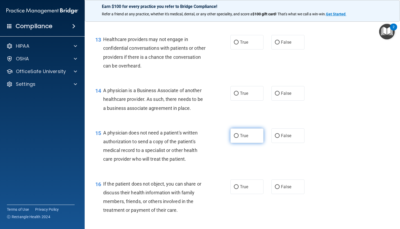
scroll to position [598, 0]
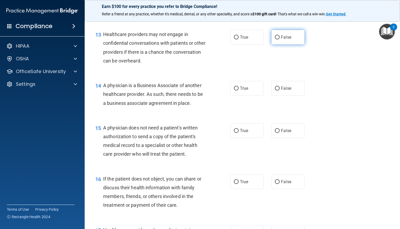
click at [285, 38] on label "False" at bounding box center [288, 37] width 33 height 15
click at [280, 38] on input "False" at bounding box center [277, 37] width 5 height 4
radio input "true"
click at [290, 97] on div "14 A physician is a Business Associate of another healthcare provider. As such,…" at bounding box center [242, 95] width 302 height 42
click at [290, 87] on span "False" at bounding box center [286, 88] width 10 height 5
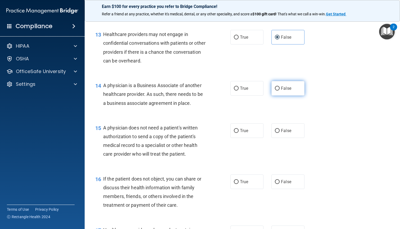
click at [280, 87] on input "False" at bounding box center [277, 89] width 5 height 4
radio input "true"
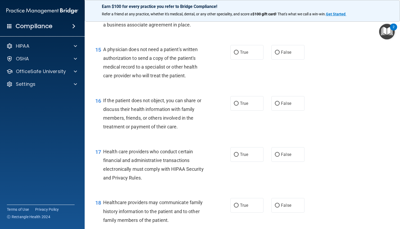
scroll to position [681, 0]
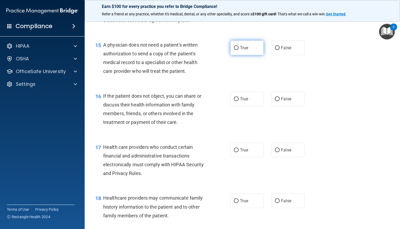
click at [242, 47] on span "True" at bounding box center [244, 47] width 8 height 5
click at [239, 47] on input "True" at bounding box center [236, 48] width 5 height 4
radio input "true"
click at [240, 96] on span "True" at bounding box center [244, 98] width 8 height 5
click at [239, 97] on input "True" at bounding box center [236, 99] width 5 height 4
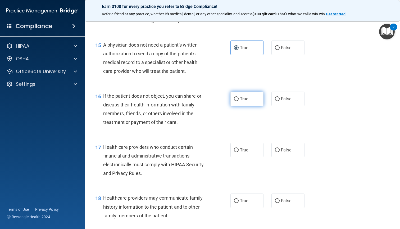
radio input "true"
click at [238, 144] on label "True" at bounding box center [246, 150] width 33 height 15
click at [238, 148] on input "True" at bounding box center [236, 150] width 5 height 4
radio input "true"
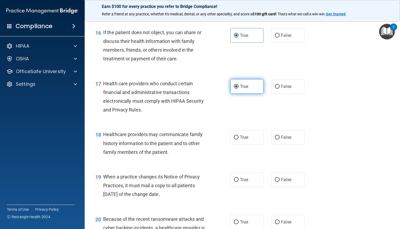
scroll to position [762, 0]
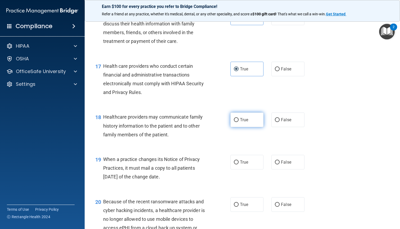
click at [245, 117] on span "True" at bounding box center [244, 119] width 8 height 5
click at [239, 118] on input "True" at bounding box center [236, 120] width 5 height 4
radio input "true"
click at [283, 160] on span "False" at bounding box center [286, 162] width 10 height 5
click at [280, 160] on input "False" at bounding box center [277, 162] width 5 height 4
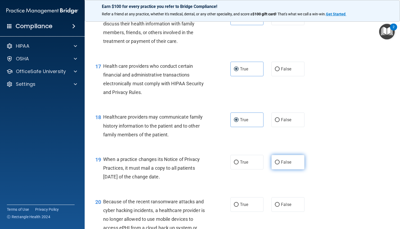
radio input "true"
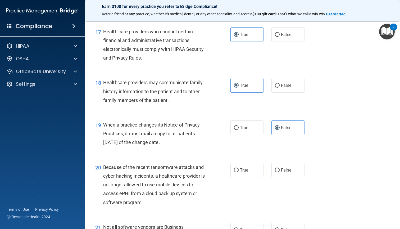
click at [283, 158] on div "20 Because of the recent ransomware attacks and cyber hacking incidents, a heal…" at bounding box center [242, 186] width 302 height 60
click at [283, 168] on span "False" at bounding box center [286, 170] width 10 height 5
click at [280, 168] on input "False" at bounding box center [277, 170] width 5 height 4
radio input "true"
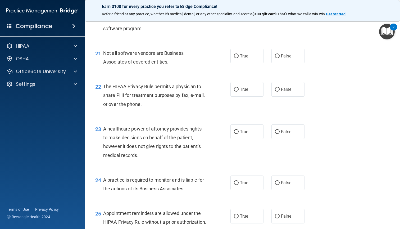
scroll to position [973, 0]
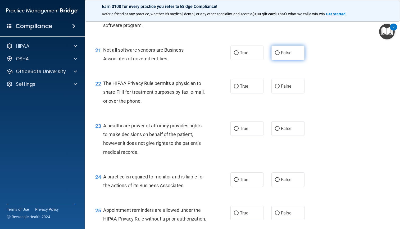
click at [287, 54] on label "False" at bounding box center [288, 53] width 33 height 15
click at [280, 54] on input "False" at bounding box center [277, 53] width 5 height 4
radio input "true"
click at [243, 53] on label "True" at bounding box center [246, 53] width 33 height 15
click at [239, 53] on input "True" at bounding box center [236, 53] width 5 height 4
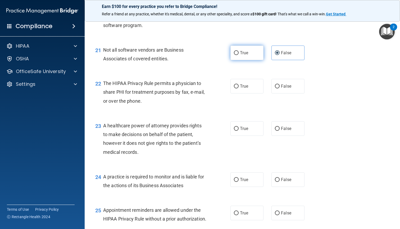
radio input "true"
radio input "false"
click at [245, 84] on span "True" at bounding box center [244, 86] width 8 height 5
click at [239, 84] on input "True" at bounding box center [236, 86] width 5 height 4
radio input "true"
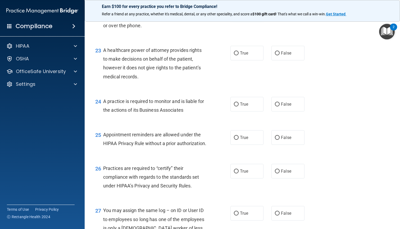
scroll to position [1049, 0]
click at [282, 50] on span "False" at bounding box center [286, 52] width 10 height 5
click at [280, 51] on input "False" at bounding box center [277, 53] width 5 height 4
radio input "true"
click at [250, 96] on label "True" at bounding box center [246, 103] width 33 height 15
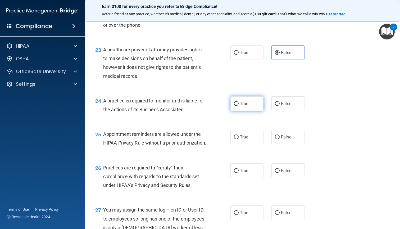
click at [239, 102] on input "True" at bounding box center [236, 104] width 5 height 4
radio input "true"
click at [245, 134] on span "True" at bounding box center [244, 136] width 8 height 5
click at [239, 135] on input "True" at bounding box center [236, 137] width 5 height 4
radio input "true"
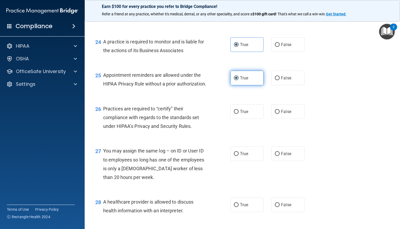
scroll to position [1111, 0]
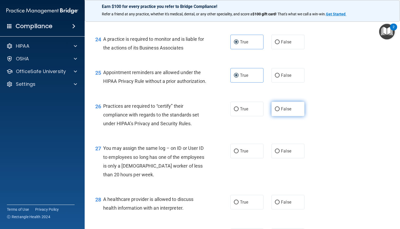
click at [281, 108] on label "False" at bounding box center [288, 109] width 33 height 15
click at [280, 108] on input "False" at bounding box center [277, 109] width 5 height 4
radio input "true"
click at [286, 149] on label "False" at bounding box center [288, 151] width 33 height 15
click at [280, 149] on input "False" at bounding box center [277, 151] width 5 height 4
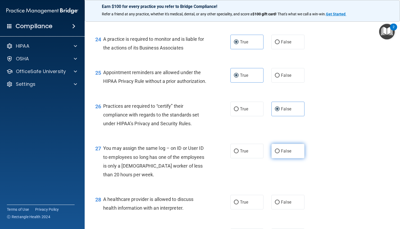
radio input "true"
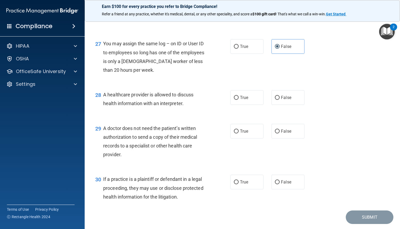
scroll to position [1222, 0]
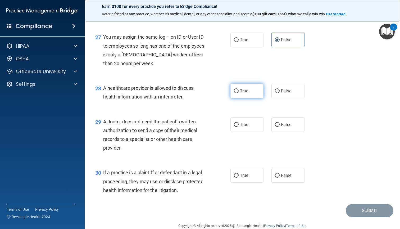
click at [258, 96] on label "True" at bounding box center [246, 91] width 33 height 15
click at [239, 93] on input "True" at bounding box center [236, 91] width 5 height 4
radio input "true"
click at [256, 121] on label "True" at bounding box center [246, 124] width 33 height 15
click at [239, 123] on input "True" at bounding box center [236, 125] width 5 height 4
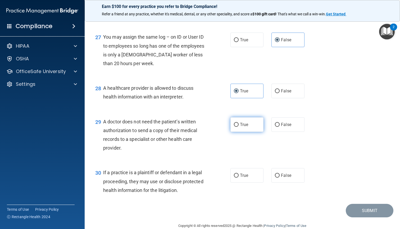
radio input "true"
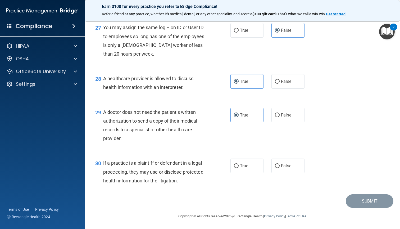
scroll to position [1234, 0]
click at [239, 169] on label "True" at bounding box center [246, 166] width 33 height 15
click at [239, 168] on input "True" at bounding box center [236, 166] width 5 height 4
radio input "true"
click at [368, 203] on button "Submit" at bounding box center [370, 200] width 48 height 13
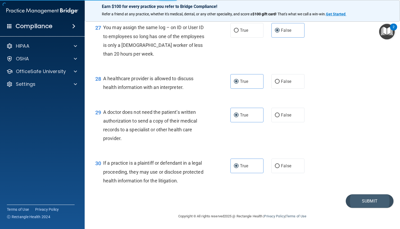
click at [380, 201] on button "Submit" at bounding box center [370, 200] width 48 height 13
click at [363, 198] on button "Submit" at bounding box center [370, 200] width 48 height 13
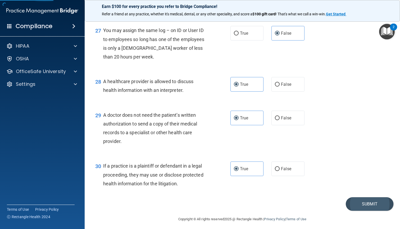
scroll to position [1228, 0]
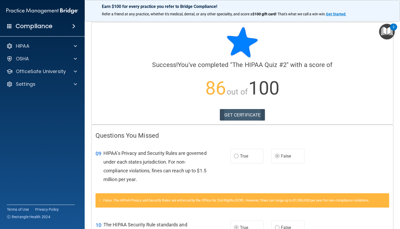
click at [242, 114] on link "GET CERTIFICATE" at bounding box center [242, 115] width 45 height 12
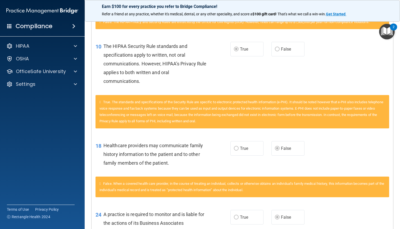
scroll to position [177, 0]
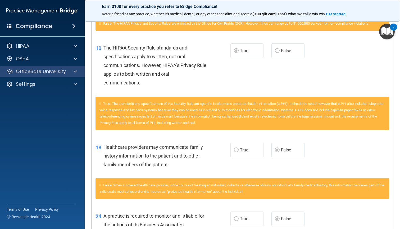
click at [53, 71] on p "OfficeSafe University" at bounding box center [41, 71] width 50 height 6
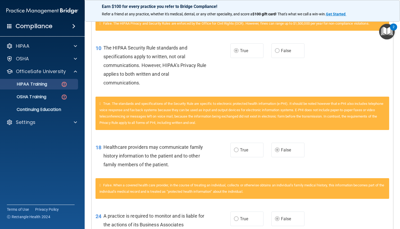
click at [60, 85] on div "HIPAA Training" at bounding box center [39, 84] width 72 height 5
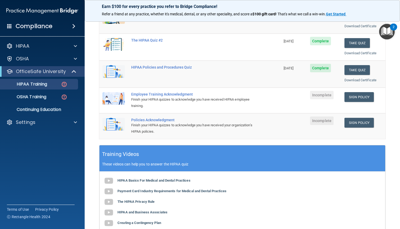
scroll to position [79, 0]
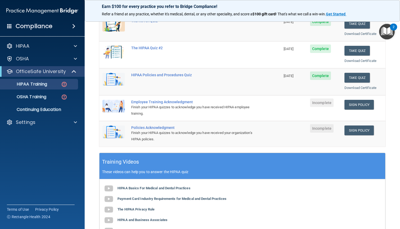
click at [356, 97] on td "Sign Policy Sign Policy Download Policy" at bounding box center [363, 108] width 44 height 26
click at [354, 101] on link "Sign Policy" at bounding box center [359, 105] width 29 height 10
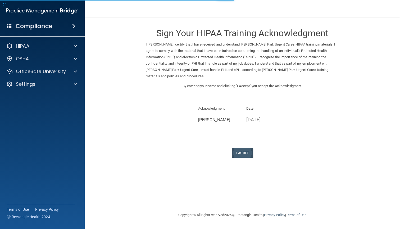
click at [246, 149] on button "I Agree" at bounding box center [242, 153] width 21 height 10
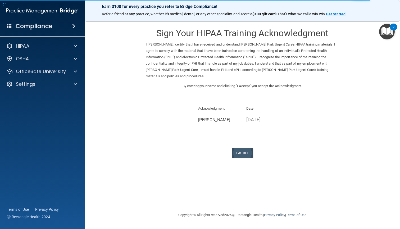
click at [241, 153] on button "I Agree" at bounding box center [242, 153] width 21 height 10
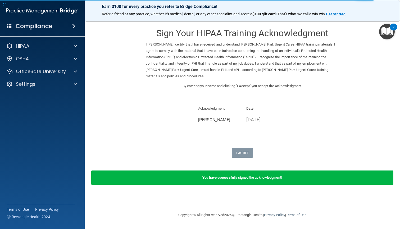
click at [235, 171] on div "You have successfully signed the acknowledgment!" at bounding box center [242, 177] width 302 height 14
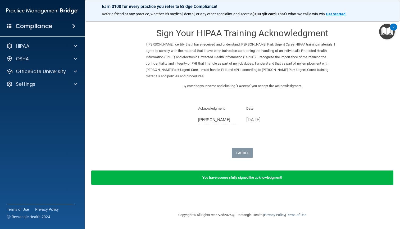
click at [210, 175] on b "You have successfully signed the acknowledgment!" at bounding box center [242, 177] width 80 height 4
click at [243, 156] on form "Sign Your HIPAA Training Acknowledgment I, Eman Altaee , certify that I have re…" at bounding box center [242, 106] width 294 height 169
click at [76, 69] on span at bounding box center [75, 71] width 3 height 6
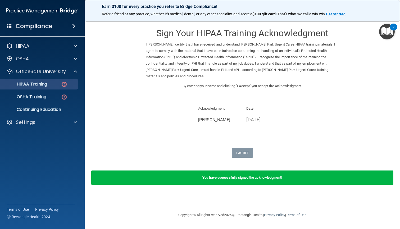
click at [70, 82] on div "HIPAA Training" at bounding box center [39, 84] width 72 height 5
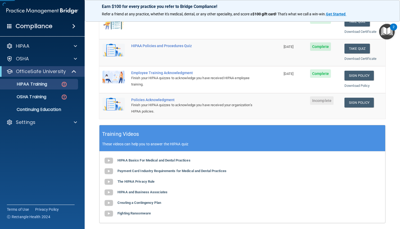
scroll to position [126, 0]
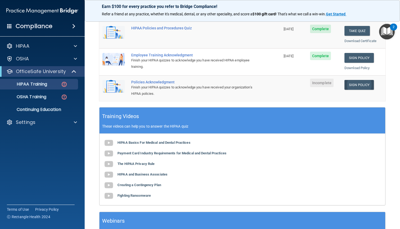
click at [357, 81] on link "Sign Policy" at bounding box center [359, 85] width 29 height 10
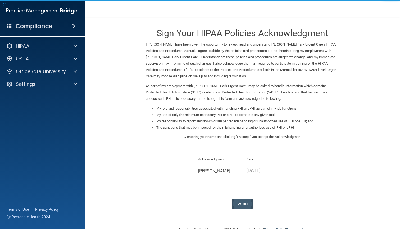
click at [239, 200] on button "I Agree" at bounding box center [242, 204] width 21 height 10
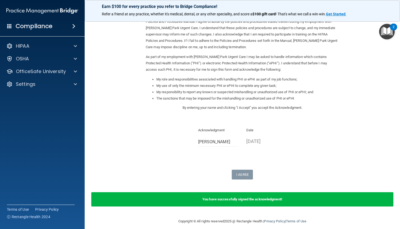
scroll to position [29, 0]
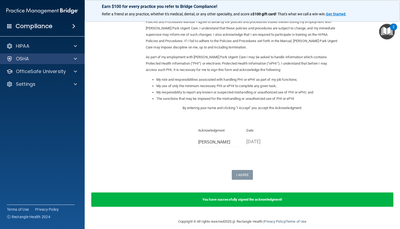
click at [72, 60] on div at bounding box center [74, 59] width 13 height 6
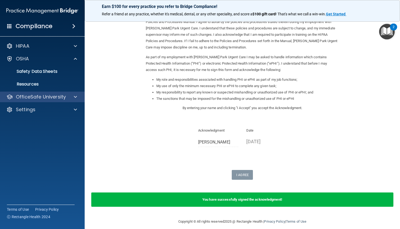
click at [64, 95] on p "OfficeSafe University" at bounding box center [41, 97] width 50 height 6
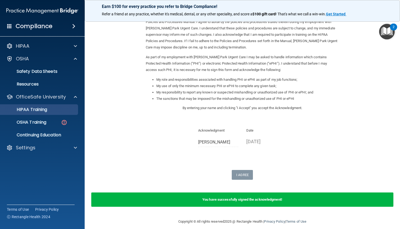
click at [62, 109] on div "HIPAA Training" at bounding box center [39, 109] width 72 height 5
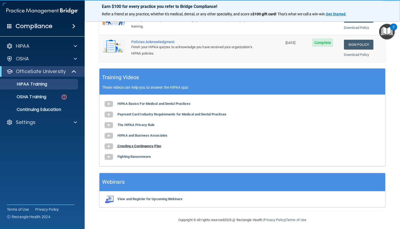
scroll to position [166, 0]
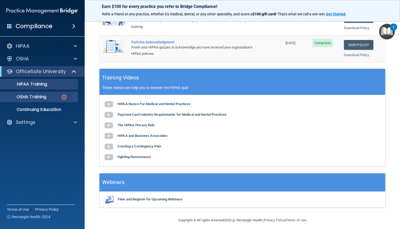
click at [62, 96] on img at bounding box center [64, 97] width 7 height 7
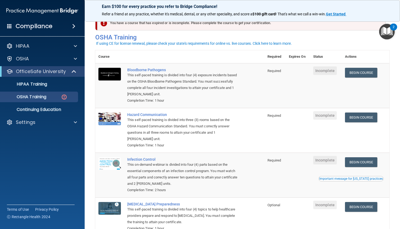
scroll to position [13, 0]
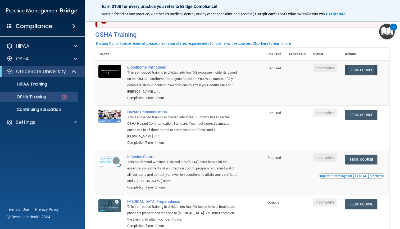
click at [367, 69] on link "Begin Course" at bounding box center [361, 70] width 32 height 10
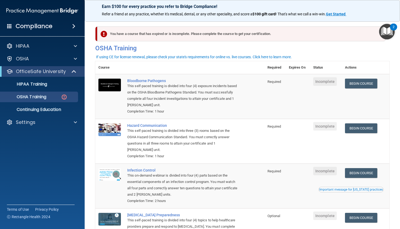
scroll to position [0, 0]
